Goal: Complete application form

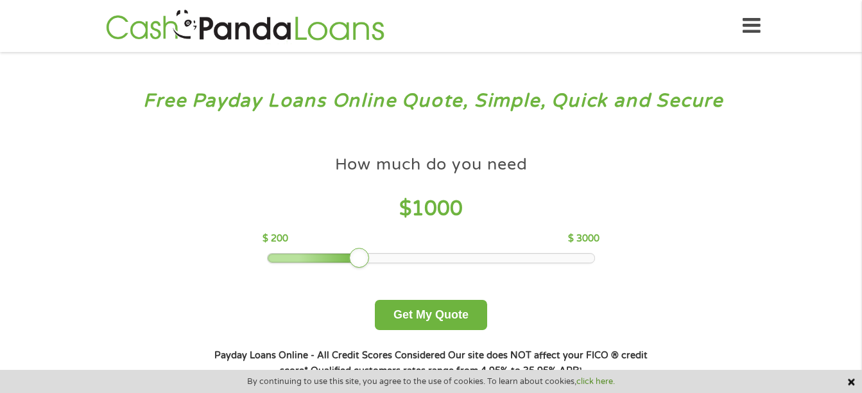
click at [433, 251] on div "How much do you need $ 1000 $ 200 $ 3000" at bounding box center [430, 206] width 337 height 114
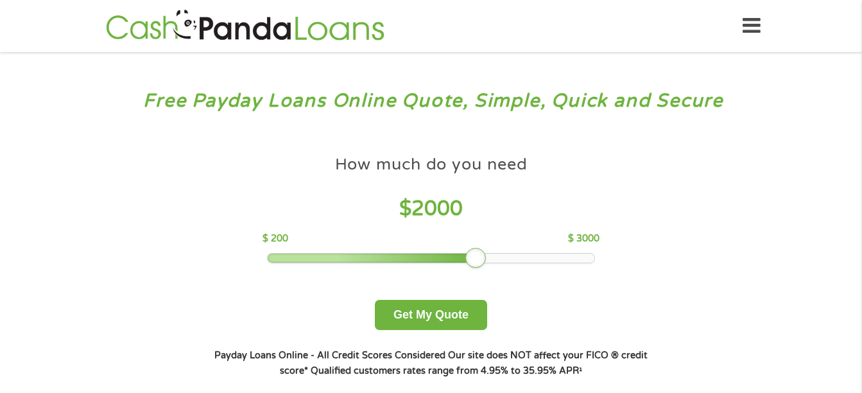
drag, startPoint x: 356, startPoint y: 257, endPoint x: 470, endPoint y: 273, distance: 116.1
click at [470, 273] on div "How much do you need $ 2000 $ 200 $ 3000 Get My Quote" at bounding box center [430, 239] width 449 height 181
click at [445, 331] on div "How much do you need? $300 $500 $750 $900 $1000 $1500 $2000 $2500 $3000 Other a…" at bounding box center [430, 263] width 491 height 271
click at [429, 302] on button "Get My Quote" at bounding box center [431, 315] width 112 height 30
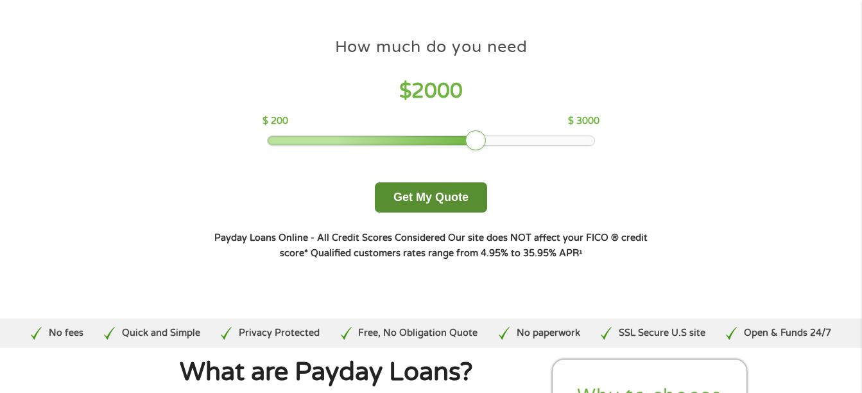
scroll to position [120, 0]
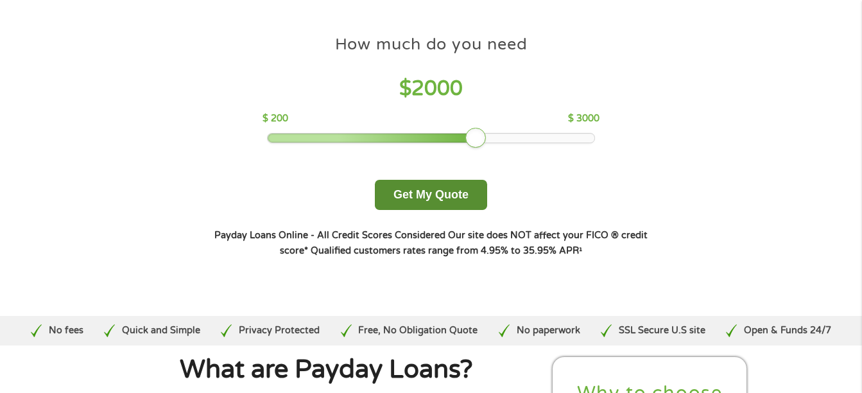
click at [415, 198] on button "Get My Quote" at bounding box center [431, 195] width 112 height 30
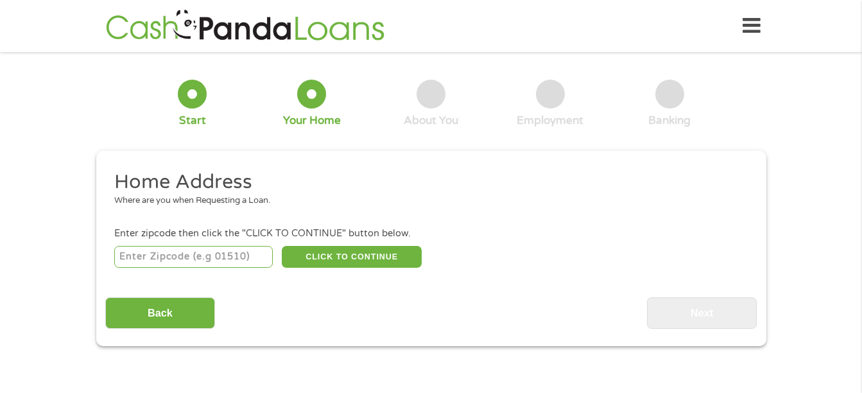
click at [239, 252] on input "number" at bounding box center [193, 257] width 159 height 22
type input "29407"
click at [362, 255] on button "CLICK TO CONTINUE" at bounding box center [352, 257] width 140 height 22
type input "29407"
type input "[GEOGRAPHIC_DATA]"
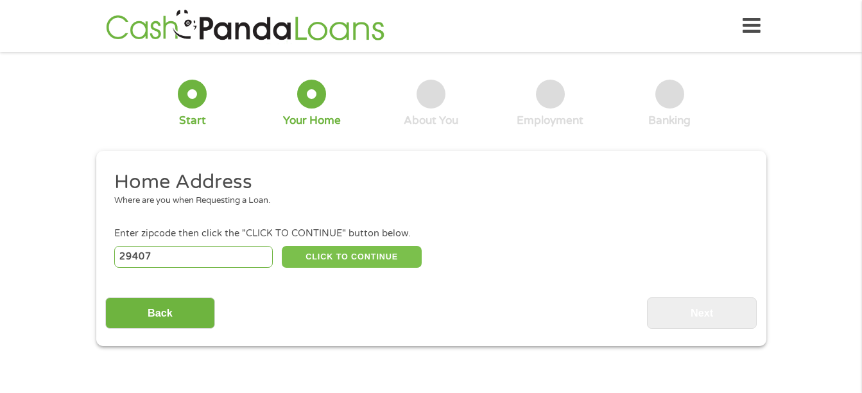
select select "[US_STATE]"
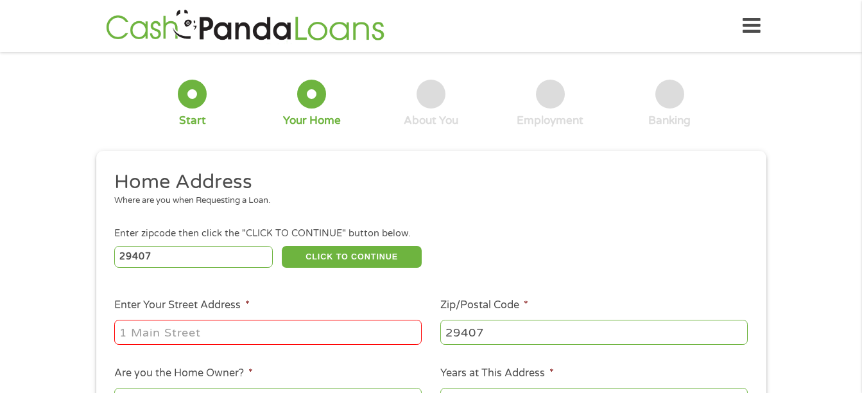
click at [287, 344] on input "Enter Your Street Address *" at bounding box center [267, 332] width 307 height 24
type input "[STREET_ADDRESS]"
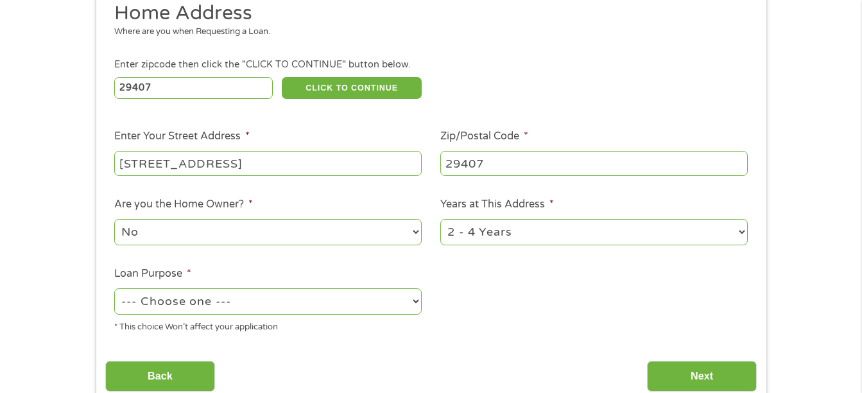
scroll to position [171, 0]
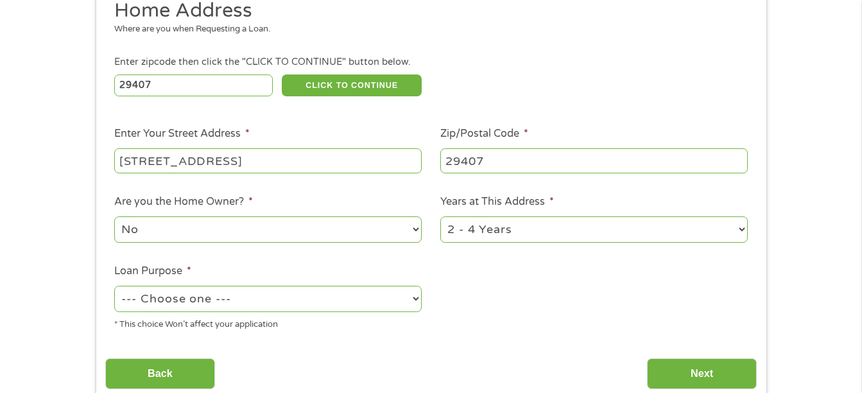
click at [513, 229] on select "1 Year or less 1 - 2 Years 2 - 4 Years Over 4 Years" at bounding box center [593, 229] width 307 height 26
select select "24months"
click at [440, 216] on select "1 Year or less 1 - 2 Years 2 - 4 Years Over 4 Years" at bounding box center [593, 229] width 307 height 26
click at [327, 307] on select "--- Choose one --- Pay Bills Debt Consolidation Home Improvement Major Purchase…" at bounding box center [267, 299] width 307 height 26
click at [114, 286] on select "--- Choose one --- Pay Bills Debt Consolidation Home Improvement Major Purchase…" at bounding box center [267, 299] width 307 height 26
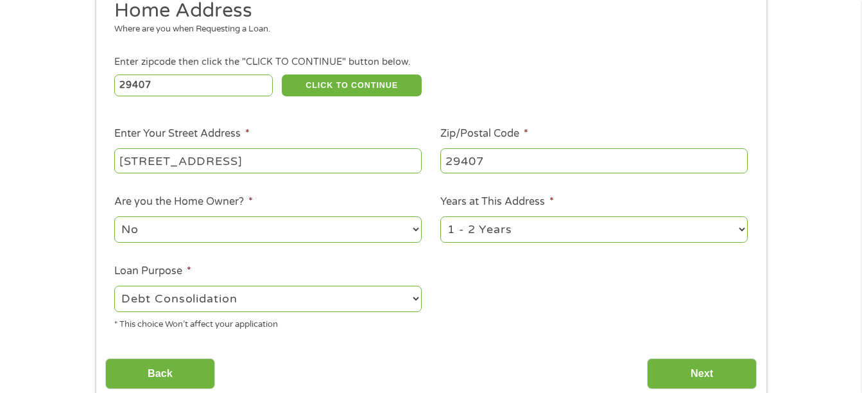
click at [264, 287] on select "--- Choose one --- Pay Bills Debt Consolidation Home Improvement Major Purchase…" at bounding box center [267, 299] width 307 height 26
select select "paybills"
click at [114, 286] on select "--- Choose one --- Pay Bills Debt Consolidation Home Improvement Major Purchase…" at bounding box center [267, 299] width 307 height 26
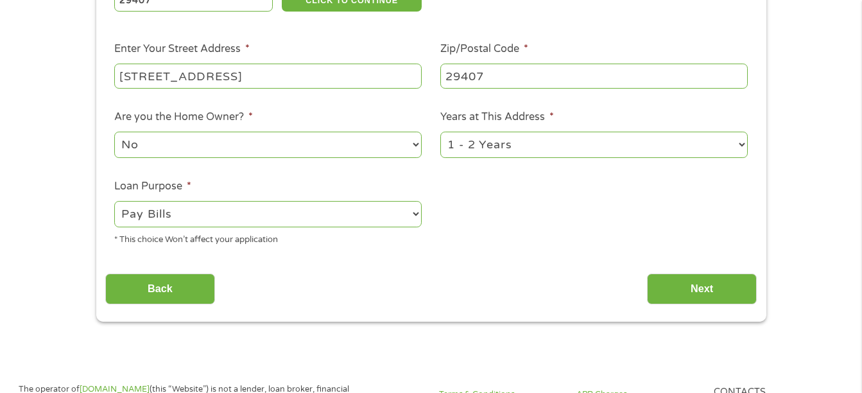
scroll to position [257, 0]
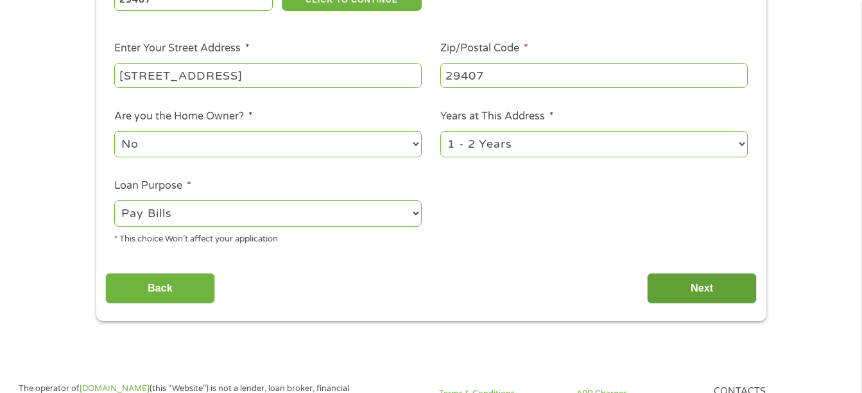
click at [684, 293] on input "Next" at bounding box center [702, 288] width 110 height 31
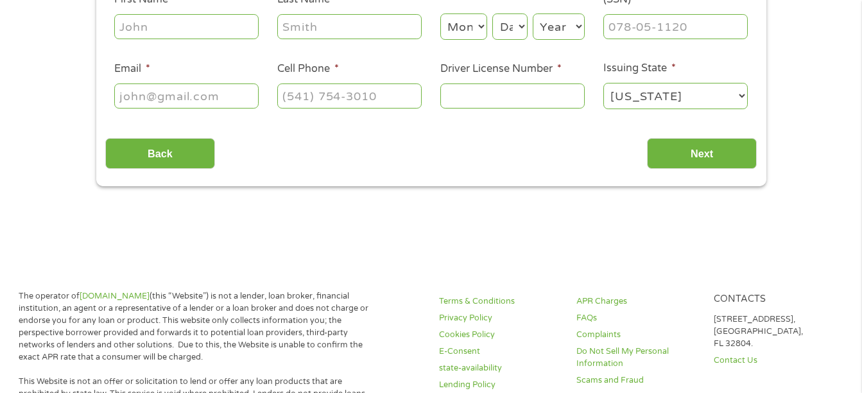
scroll to position [0, 0]
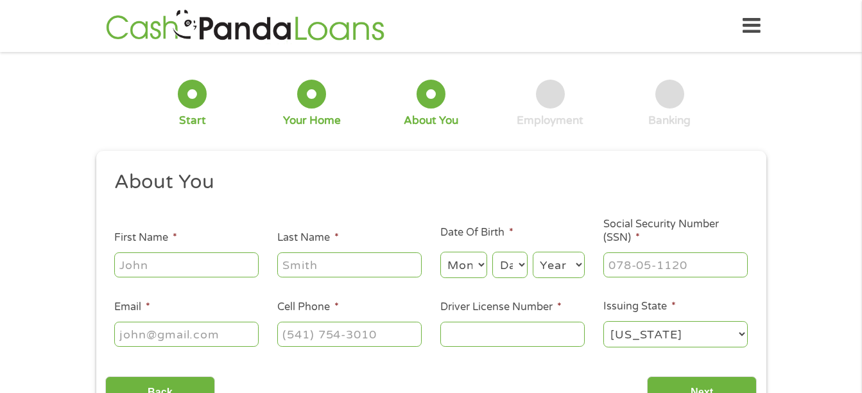
click at [164, 277] on input "First Name *" at bounding box center [186, 264] width 144 height 24
type input "[PERSON_NAME]"
select select "11"
select select "12"
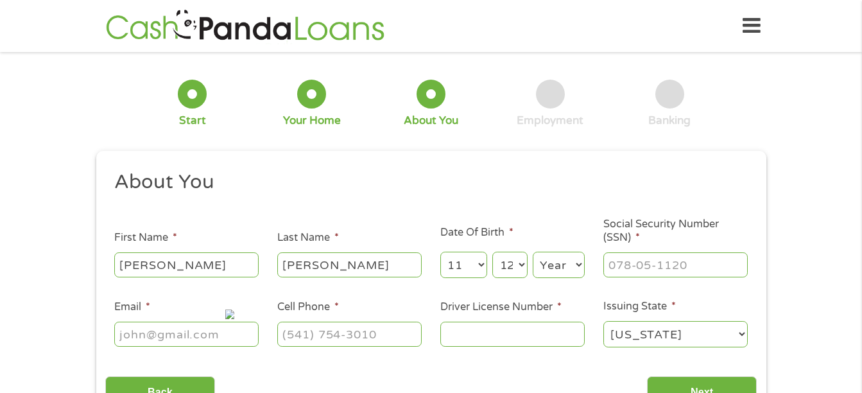
select select "1988"
type input "[EMAIL_ADDRESS][DOMAIN_NAME]"
type input "[PHONE_NUMBER]"
type input "[PERSON_NAME]"
click at [289, 267] on input "[PERSON_NAME]" at bounding box center [349, 264] width 144 height 24
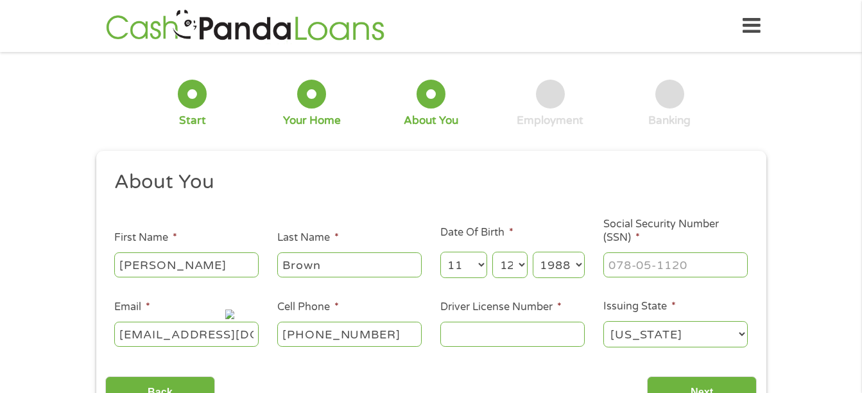
scroll to position [44, 0]
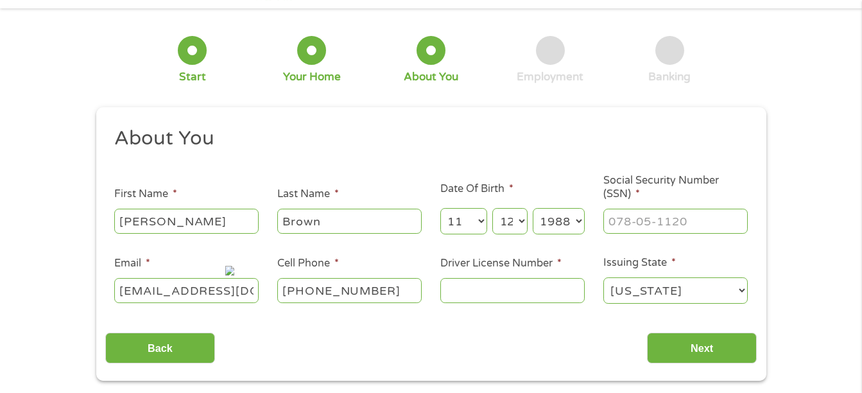
type input "Brown"
click at [635, 225] on input "___-__-____" at bounding box center [675, 221] width 144 height 24
type input "250-77-4793"
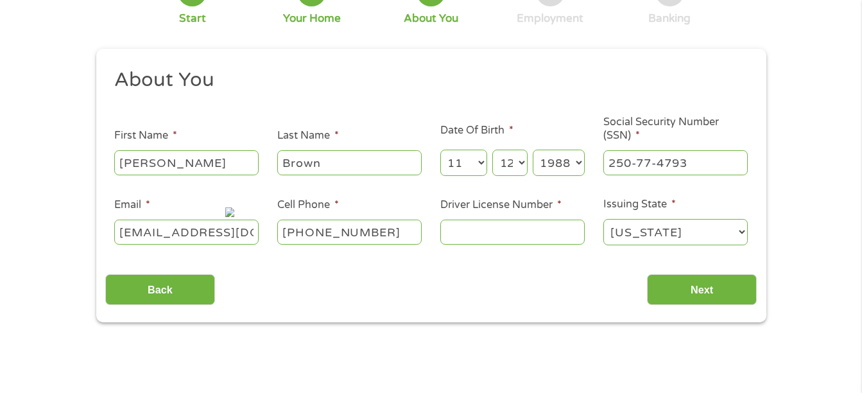
scroll to position [110, 0]
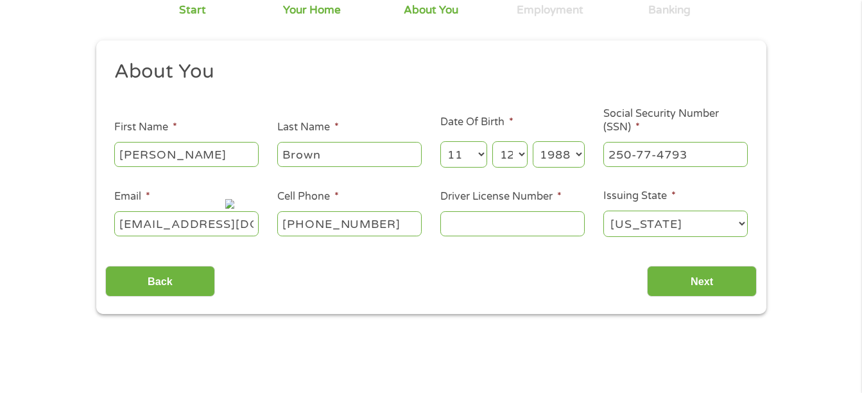
click at [520, 216] on input "Driver License Number *" at bounding box center [512, 223] width 144 height 24
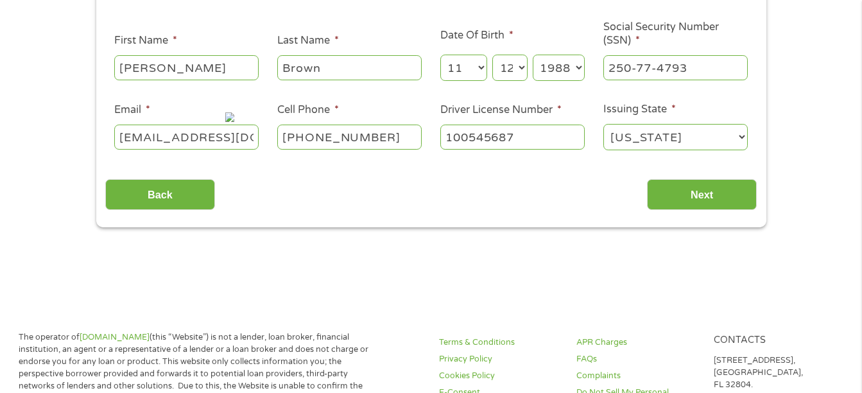
scroll to position [199, 0]
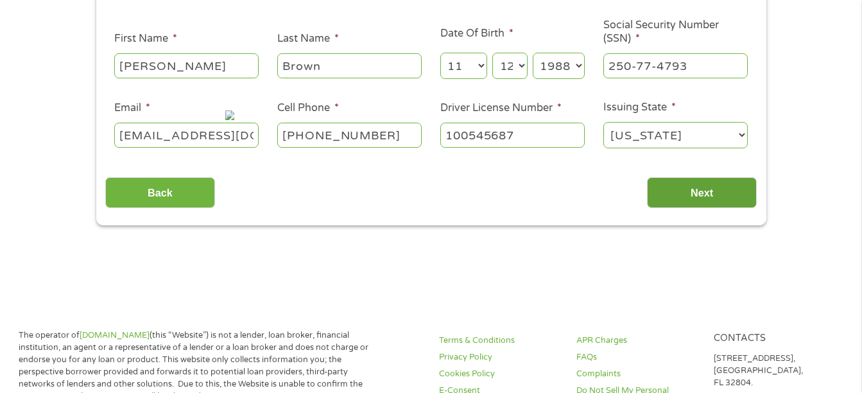
type input "100545687"
click at [714, 199] on input "Next" at bounding box center [702, 192] width 110 height 31
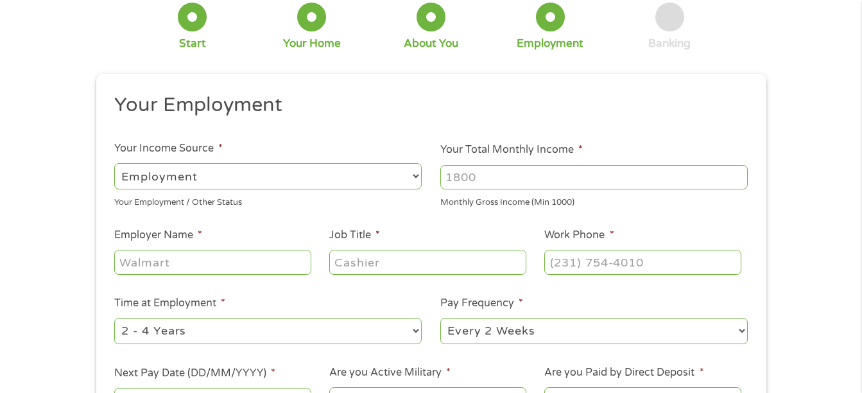
scroll to position [5, 5]
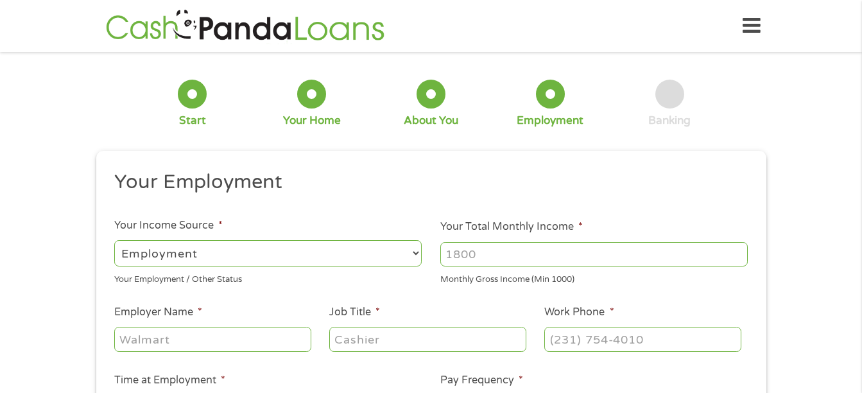
drag, startPoint x: 524, startPoint y: 146, endPoint x: 362, endPoint y: 133, distance: 162.9
click at [362, 133] on div "1 Start 2 Your Home 3 About You 4 Employment 5 Banking 6" at bounding box center [431, 103] width 670 height 85
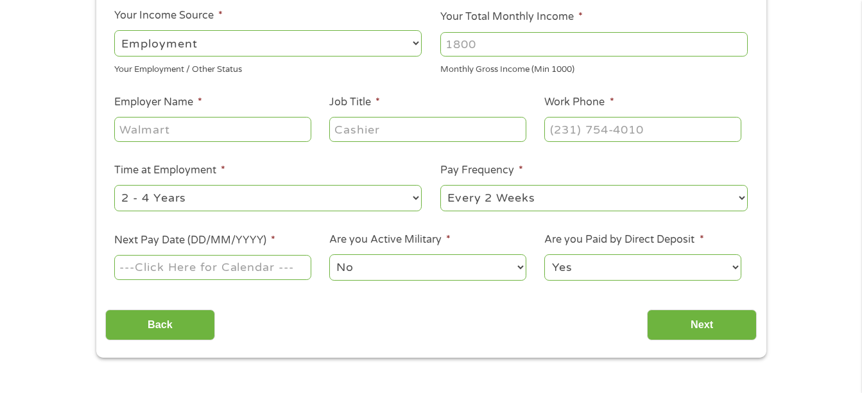
scroll to position [216, 0]
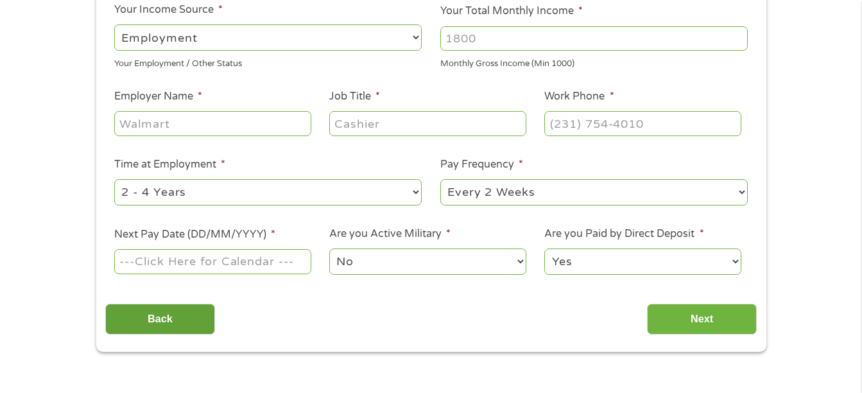
click at [156, 317] on input "Back" at bounding box center [160, 319] width 110 height 31
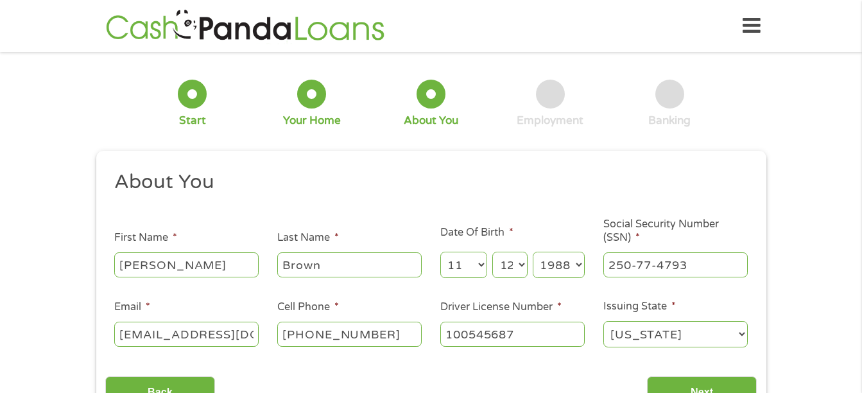
scroll to position [5, 5]
drag, startPoint x: 184, startPoint y: 275, endPoint x: 83, endPoint y: 274, distance: 100.8
click at [83, 274] on div "1 Start 2 Your Home 3 About You 4 Employment 5 Banking 6 This field is hidden w…" at bounding box center [431, 242] width 862 height 363
type input "[PERSON_NAME]"
click at [102, 280] on div "This field is hidden when viewing the form gclid EAIaIQobChMIp6X63pKLjwMVtzYIBR…" at bounding box center [431, 288] width 670 height 274
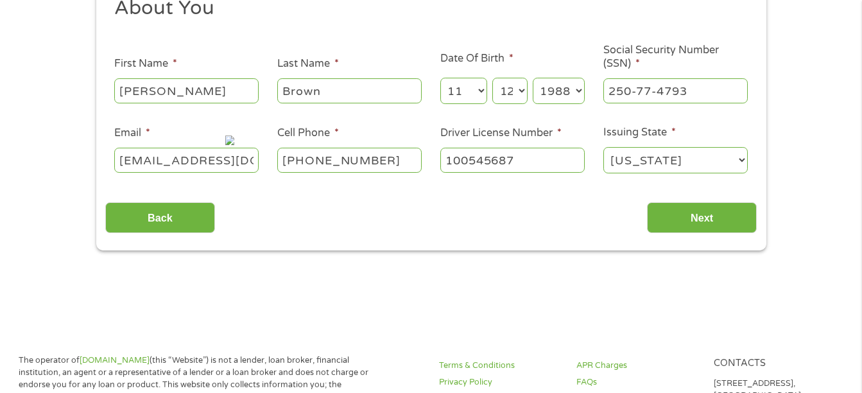
scroll to position [176, 0]
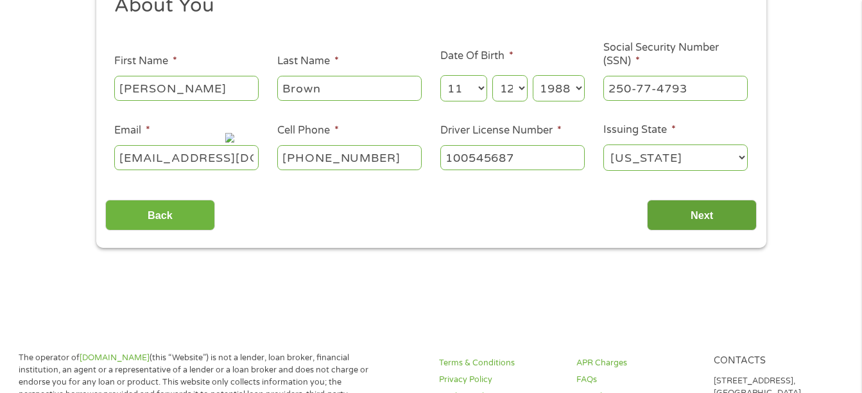
click at [707, 208] on input "Next" at bounding box center [702, 215] width 110 height 31
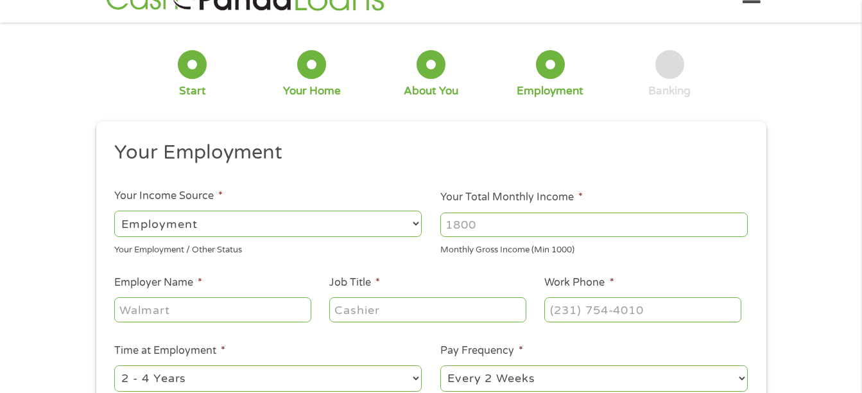
scroll to position [40, 0]
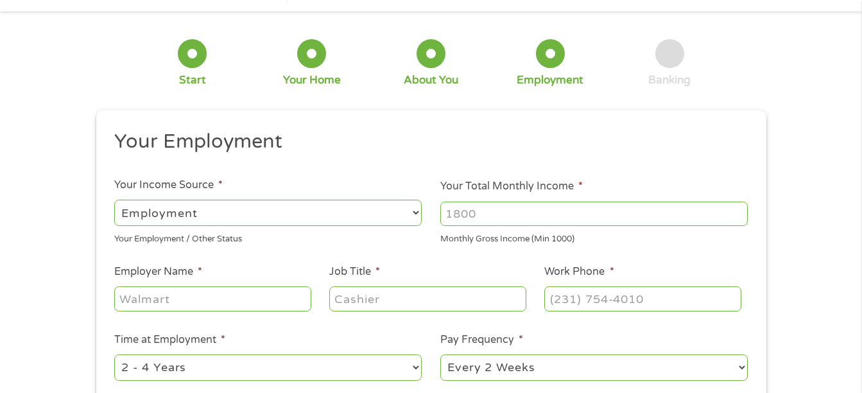
click at [508, 202] on input "Your Total Monthly Income *" at bounding box center [593, 213] width 307 height 24
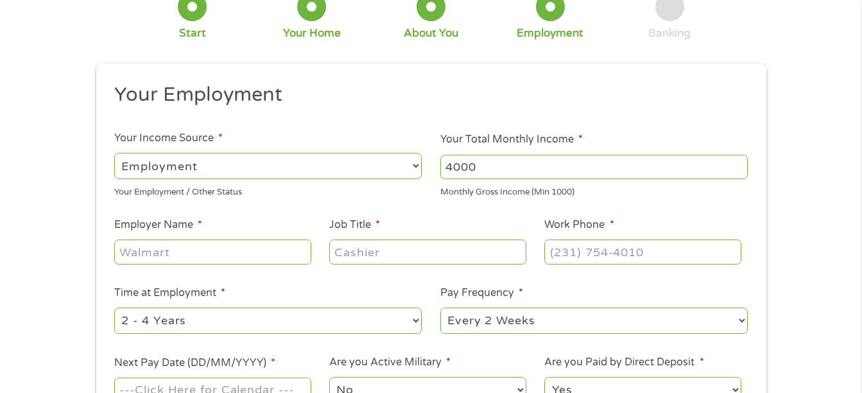
scroll to position [94, 0]
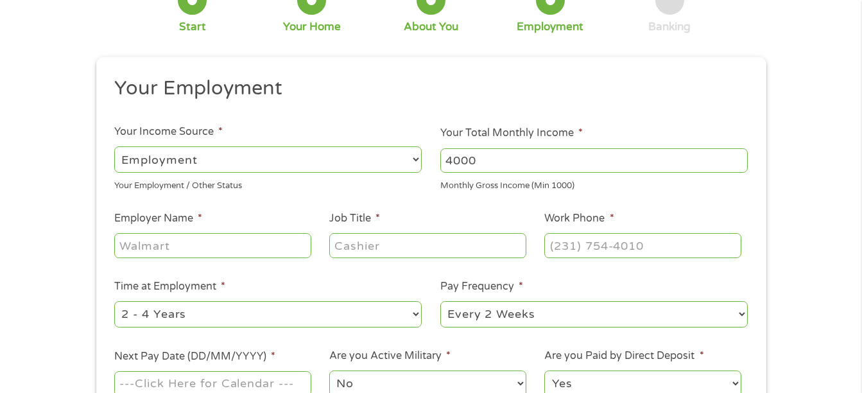
type input "4000"
click at [278, 237] on input "Employer Name *" at bounding box center [212, 245] width 196 height 24
type input "[DEMOGRAPHIC_DATA]-fil-A"
click at [369, 247] on input "Job Title *" at bounding box center [427, 245] width 196 height 24
click at [388, 250] on input "kitchen executive" at bounding box center [427, 245] width 196 height 24
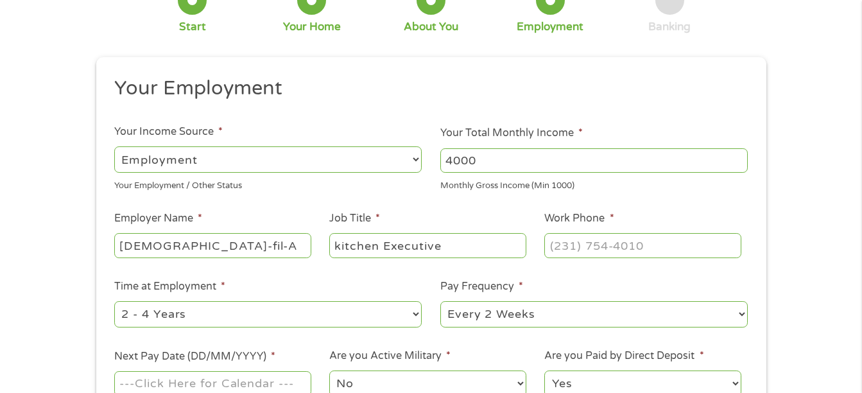
click at [342, 250] on input "kitchen Executive" at bounding box center [427, 245] width 196 height 24
type input "Kitchen Executive"
click at [576, 249] on input "(___) ___-____" at bounding box center [642, 245] width 196 height 24
type input "[PHONE_NUMBER]"
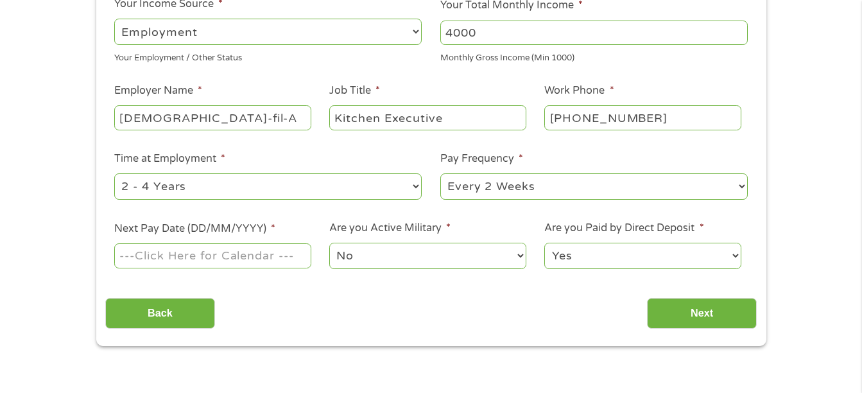
scroll to position [222, 0]
click at [278, 257] on input "Next Pay Date (DD/MM/YYYY) *" at bounding box center [212, 255] width 196 height 24
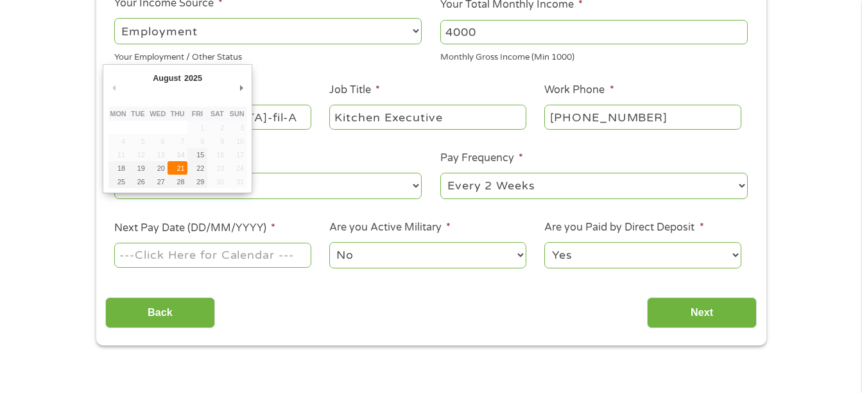
type input "[DATE]"
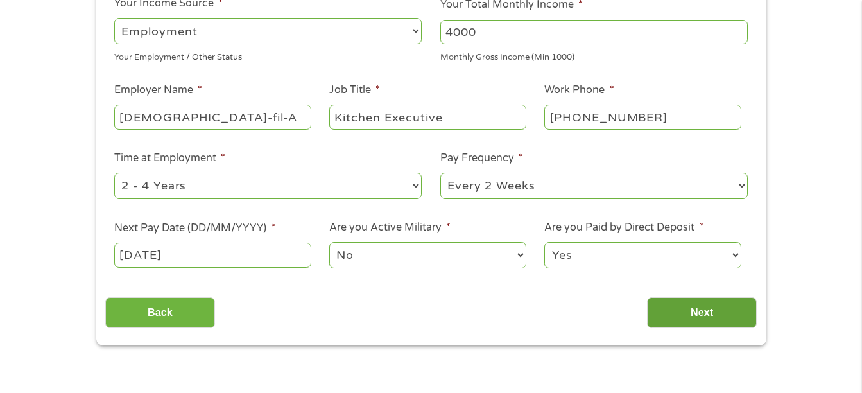
click at [694, 323] on input "Next" at bounding box center [702, 312] width 110 height 31
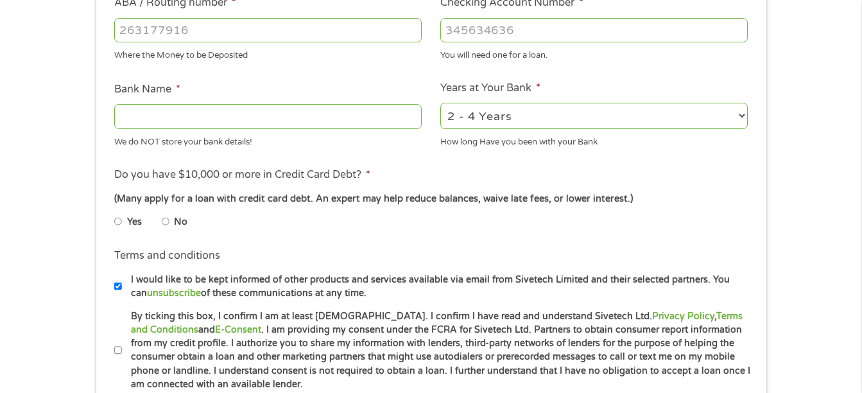
scroll to position [415, 0]
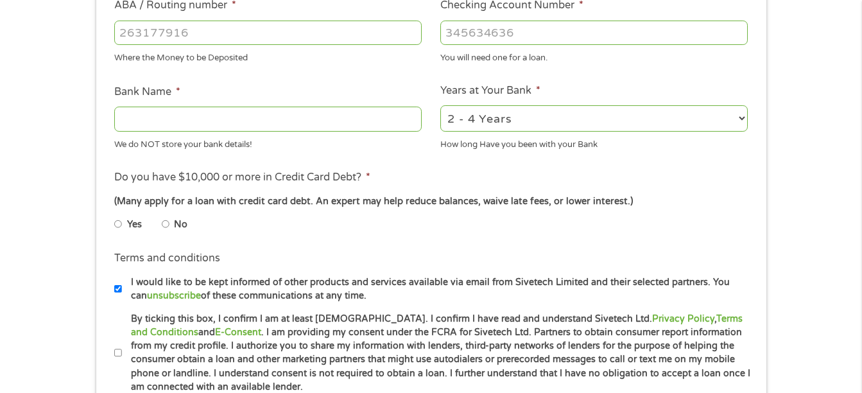
click at [209, 107] on input "Bank Name *" at bounding box center [267, 119] width 307 height 24
click at [204, 117] on input "Bank Name *" at bounding box center [267, 119] width 307 height 24
type input "chime"
click at [203, 35] on input "ABA / Routing number *" at bounding box center [267, 33] width 307 height 24
type input "103100195"
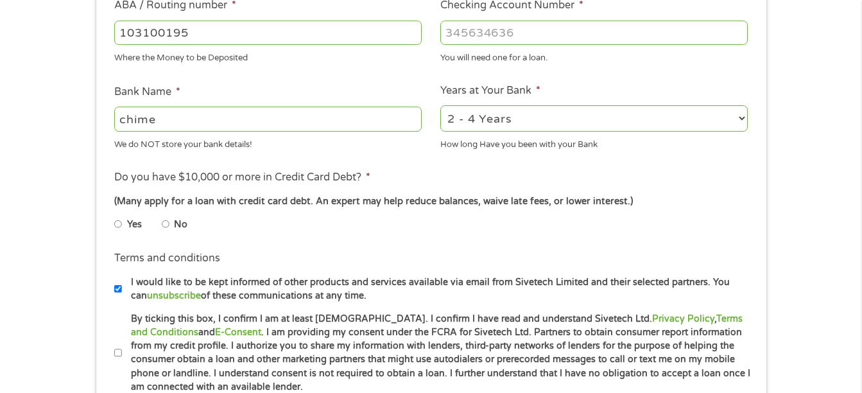
type input "CENTRAL NATIONAL BANK TRUST"
type input "103100195"
click at [527, 21] on input "Checking Account Number *" at bounding box center [593, 33] width 307 height 24
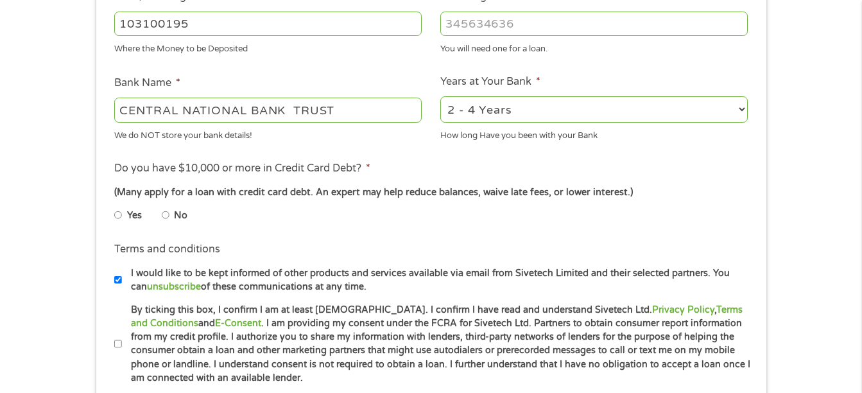
scroll to position [429, 0]
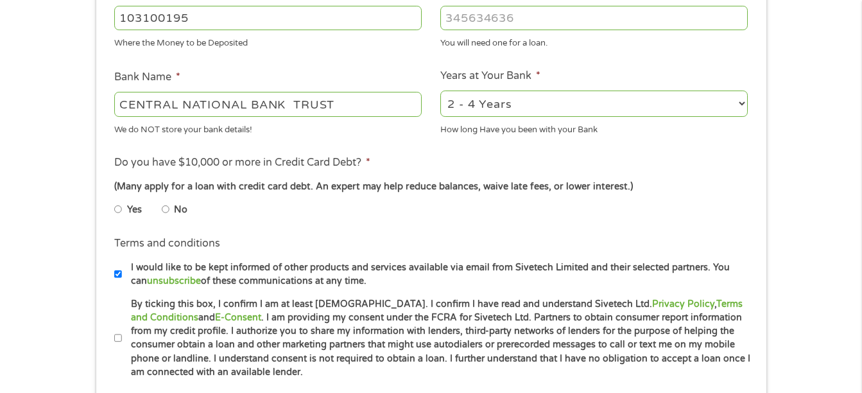
type input "[CREDIT_CARD_NUMBER]"
click at [162, 214] on input "No" at bounding box center [166, 209] width 8 height 21
radio input "true"
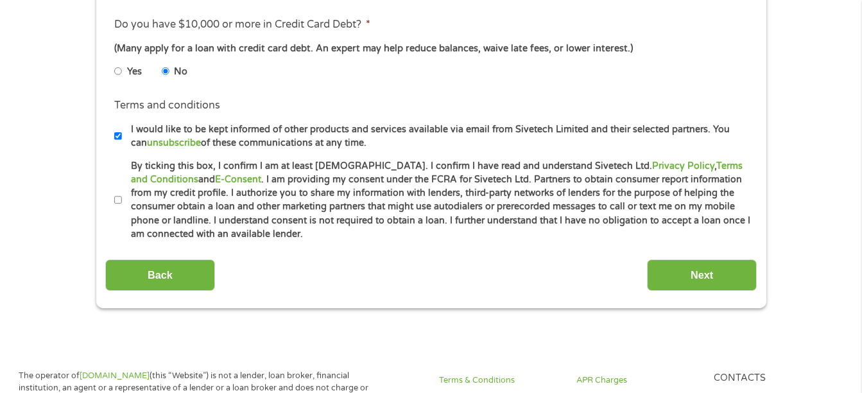
scroll to position [576, 0]
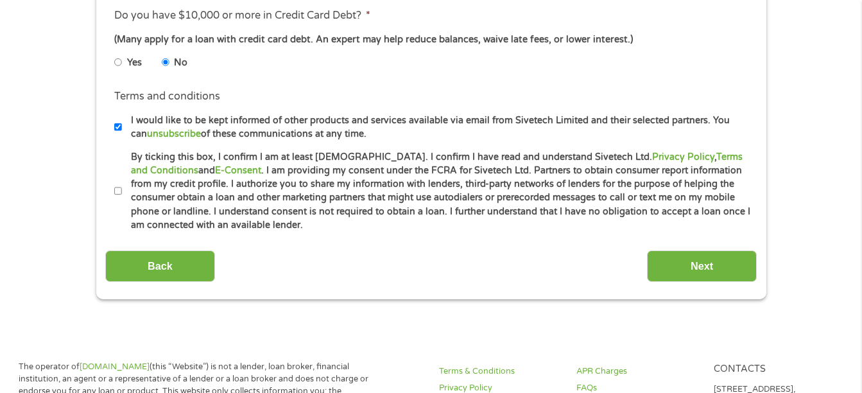
click at [116, 179] on li "By ticking this box, I confirm I am at least [DEMOGRAPHIC_DATA]. I confirm I ha…" at bounding box center [435, 191] width 642 height 82
click at [116, 186] on input "By ticking this box, I confirm I am at least [DEMOGRAPHIC_DATA]. I confirm I ha…" at bounding box center [118, 191] width 8 height 21
checkbox input "true"
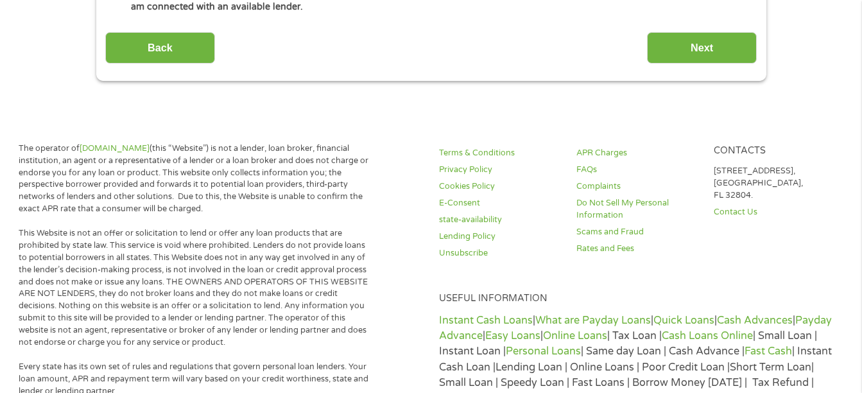
scroll to position [798, 0]
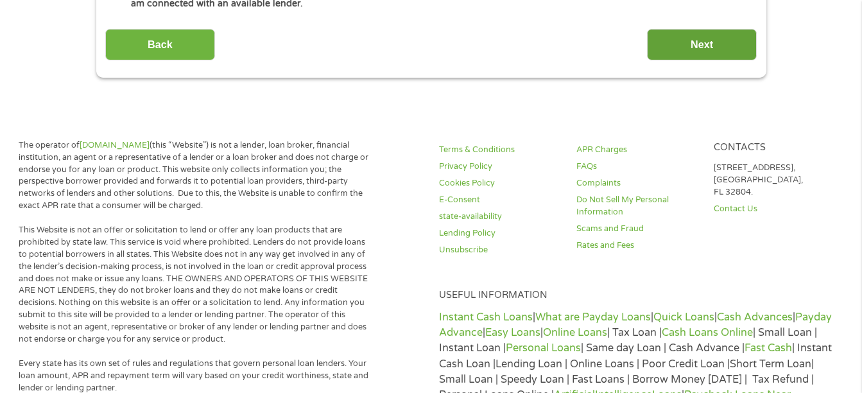
click at [689, 58] on input "Next" at bounding box center [702, 44] width 110 height 31
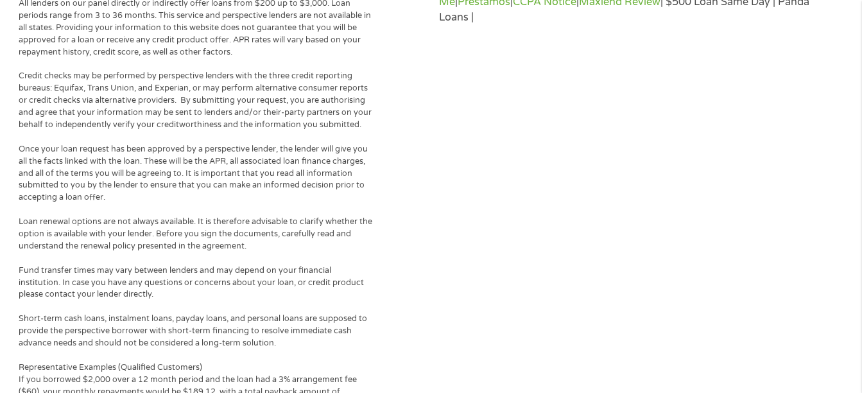
click at [693, 42] on div "Terms & Conditions Privacy Policy Cookies Policy E-Consent state-availability L…" at bounding box center [637, 178] width 413 height 897
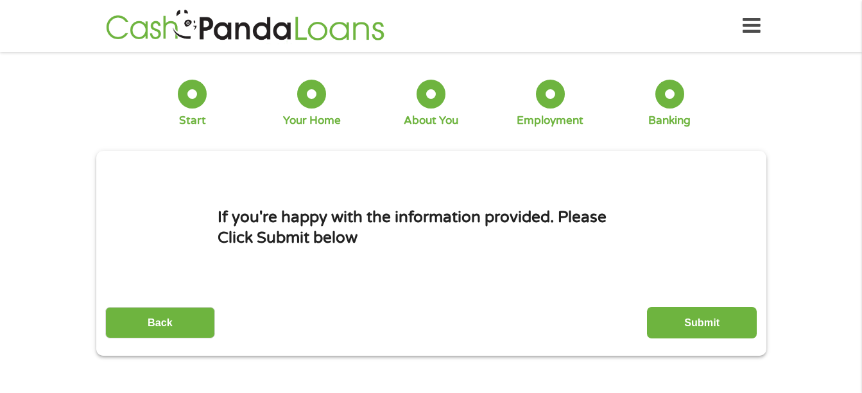
scroll to position [5, 5]
click at [737, 319] on input "Submit" at bounding box center [702, 322] width 110 height 31
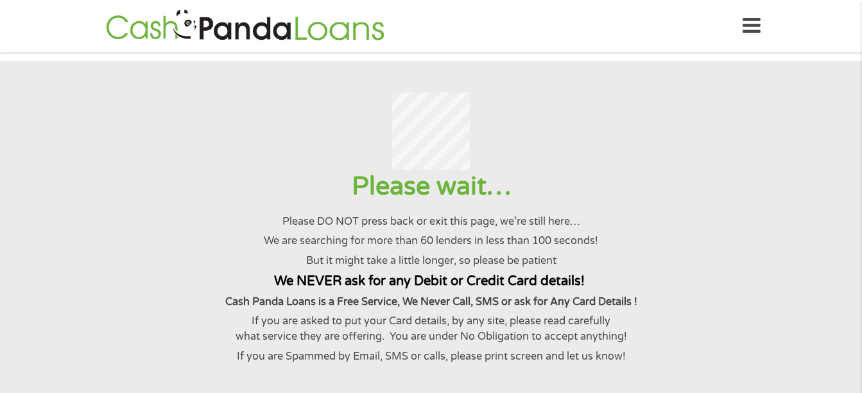
click at [737, 319] on div "Please wait… Please DO NOT press back or exit this page, we’re still here… We a…" at bounding box center [430, 266] width 830 height 193
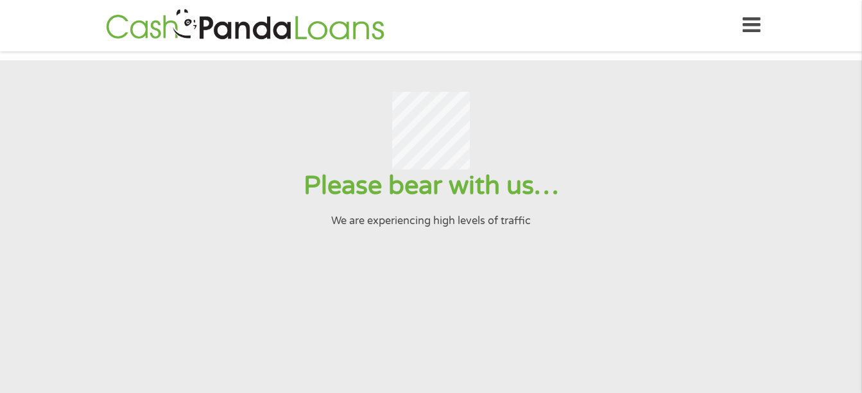
scroll to position [0, 0]
